Goal: Task Accomplishment & Management: Complete application form

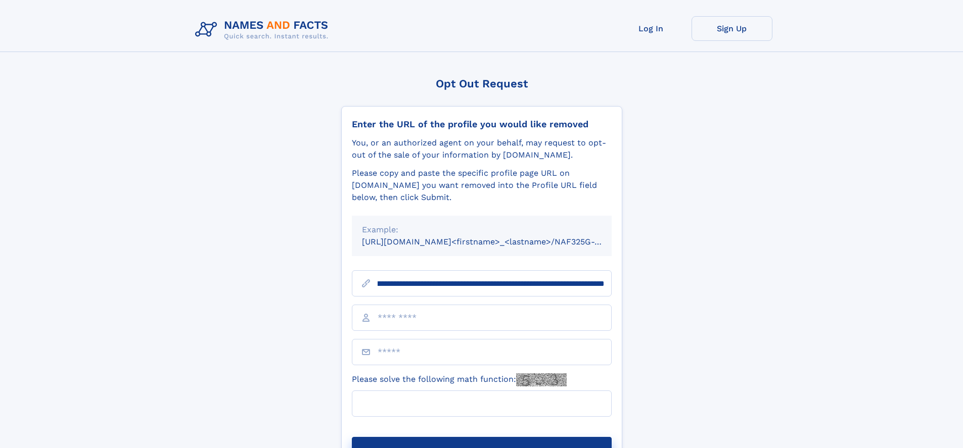
scroll to position [0, 115]
type input "**********"
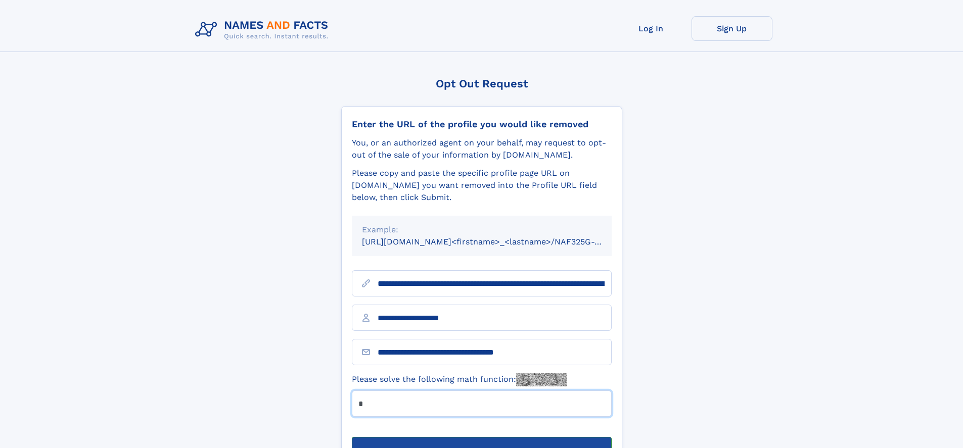
type input "*"
click at [481, 437] on button "Submit Opt Out Request" at bounding box center [482, 453] width 260 height 32
